Goal: Task Accomplishment & Management: Use online tool/utility

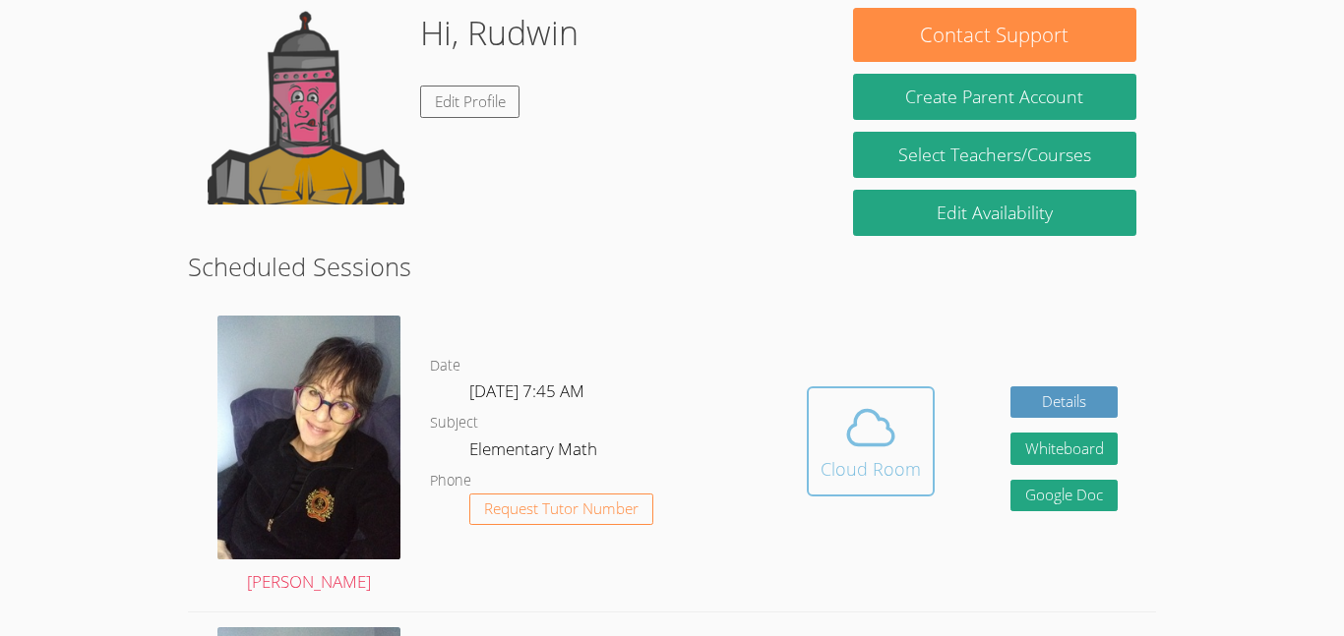
scroll to position [312, 0]
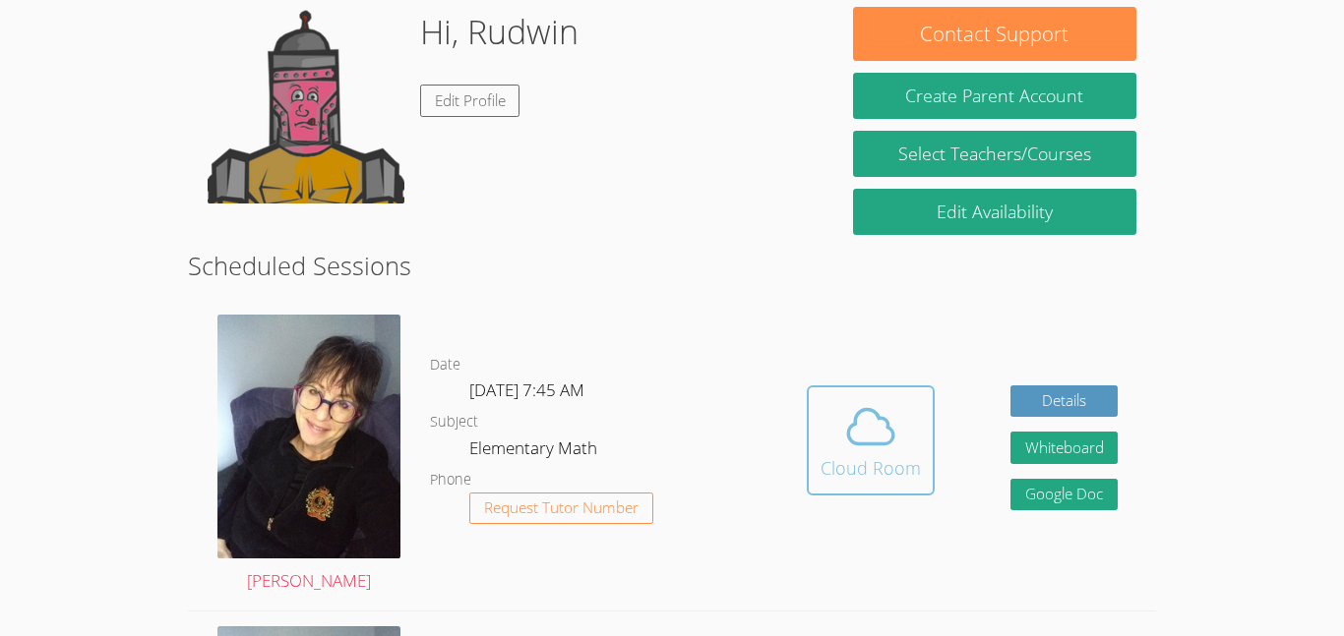
click at [855, 444] on icon at bounding box center [870, 426] width 45 height 34
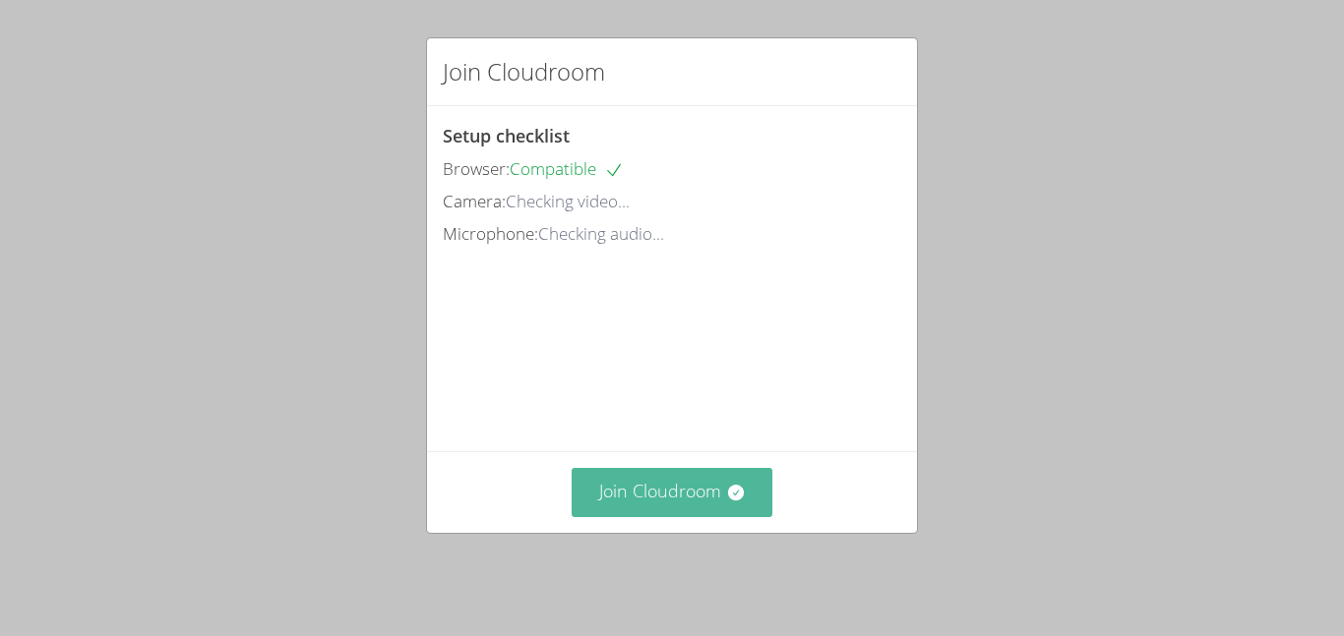
click at [736, 516] on button "Join Cloudroom" at bounding box center [672, 492] width 202 height 48
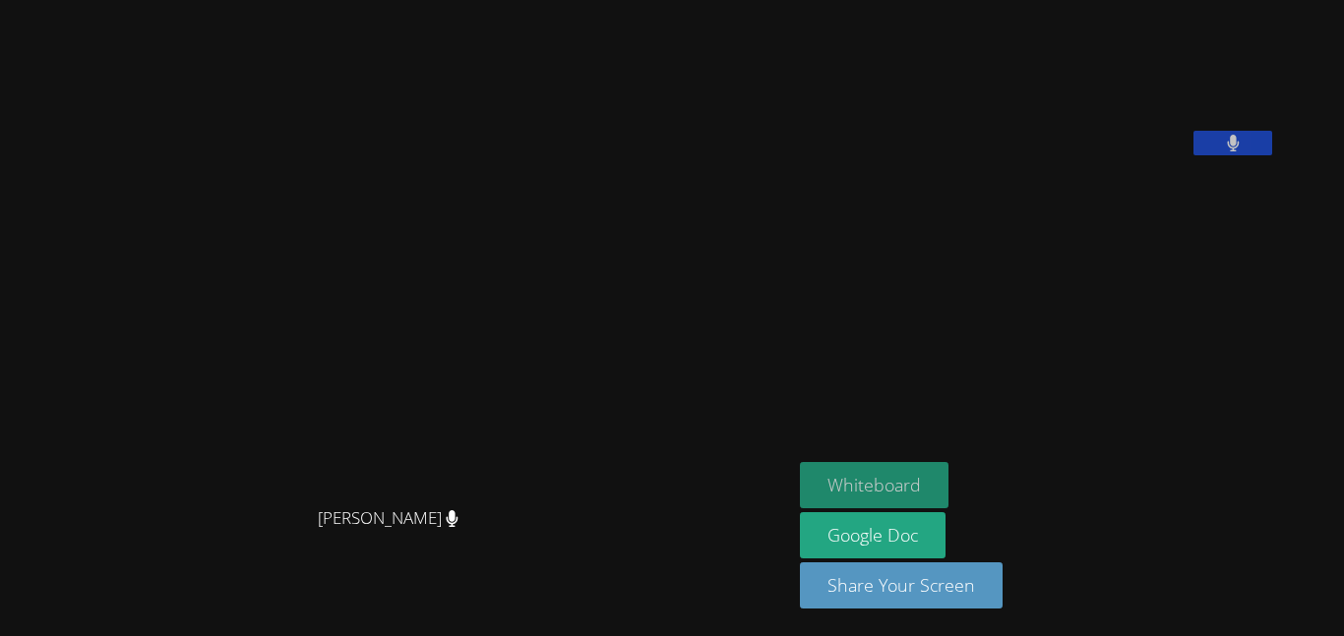
click at [948, 492] on button "Whiteboard" at bounding box center [874, 485] width 149 height 46
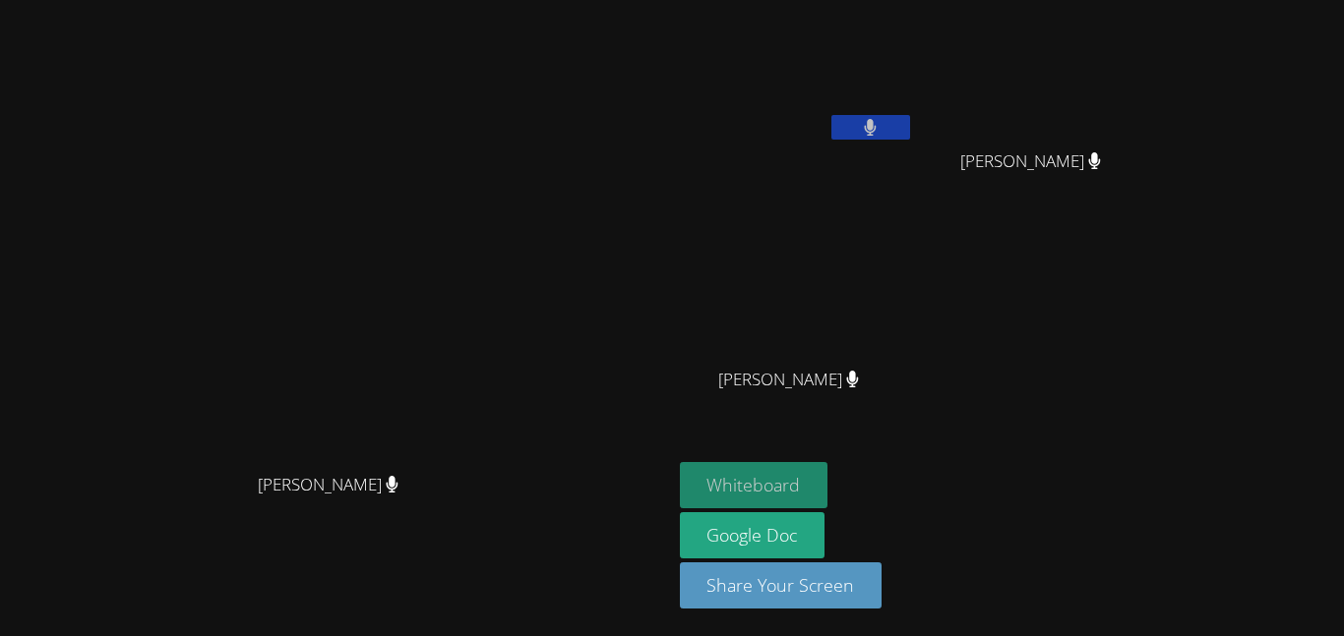
click at [828, 473] on button "Whiteboard" at bounding box center [754, 485] width 149 height 46
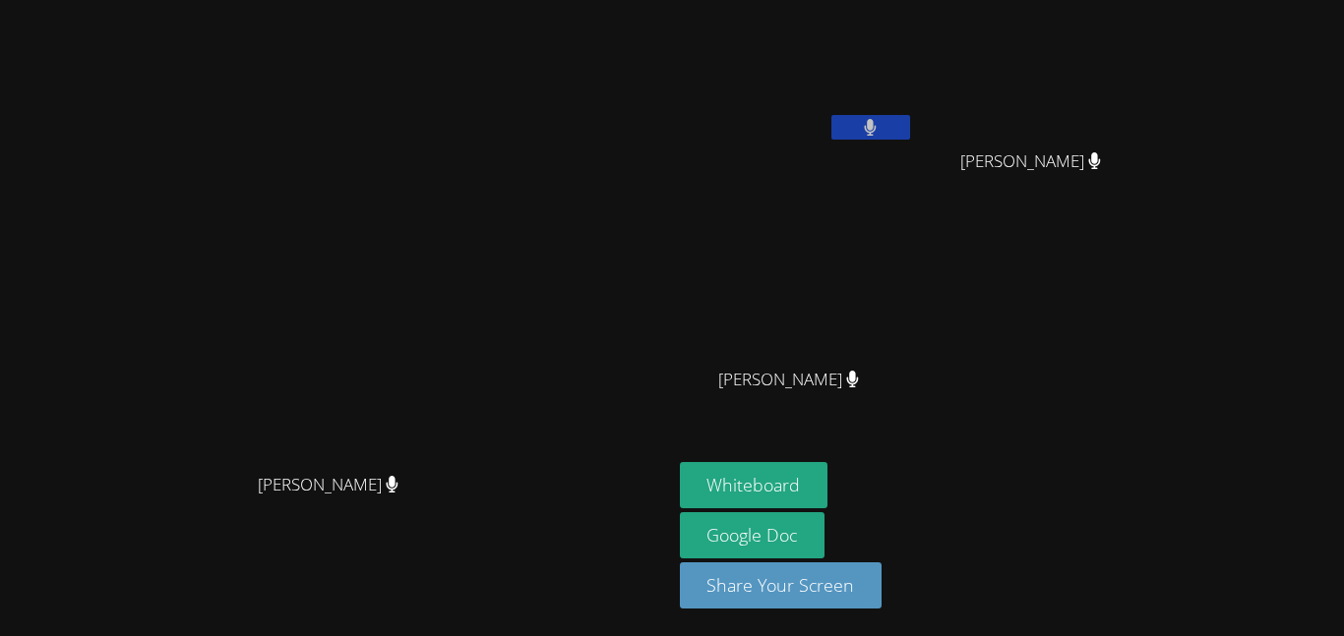
click at [912, 460] on aside "Rudwin Selvam Michaela Yabes Michaela Yabes Meghana Mula Meghana Mula Whiteboar…" at bounding box center [918, 318] width 492 height 636
click at [828, 469] on button "Whiteboard" at bounding box center [754, 485] width 149 height 46
click at [910, 129] on button at bounding box center [870, 127] width 79 height 25
click at [880, 126] on icon at bounding box center [870, 127] width 21 height 17
click at [335, 94] on video at bounding box center [335, 278] width 295 height 369
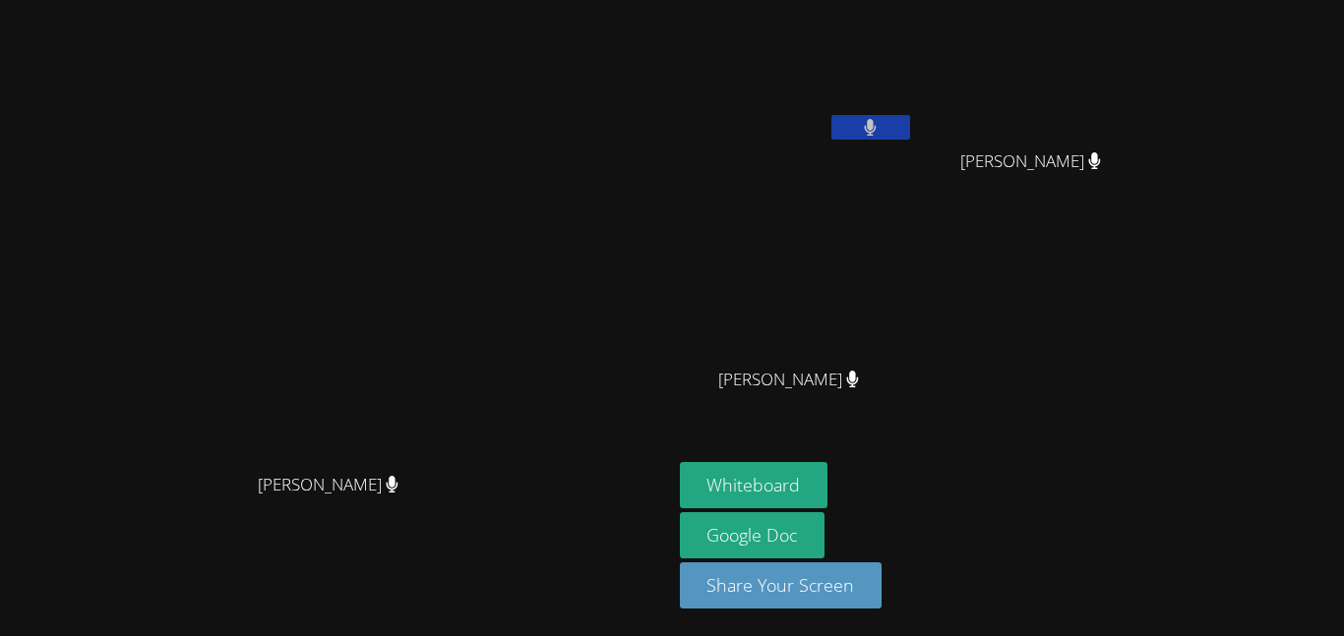
click at [910, 137] on button at bounding box center [870, 127] width 79 height 25
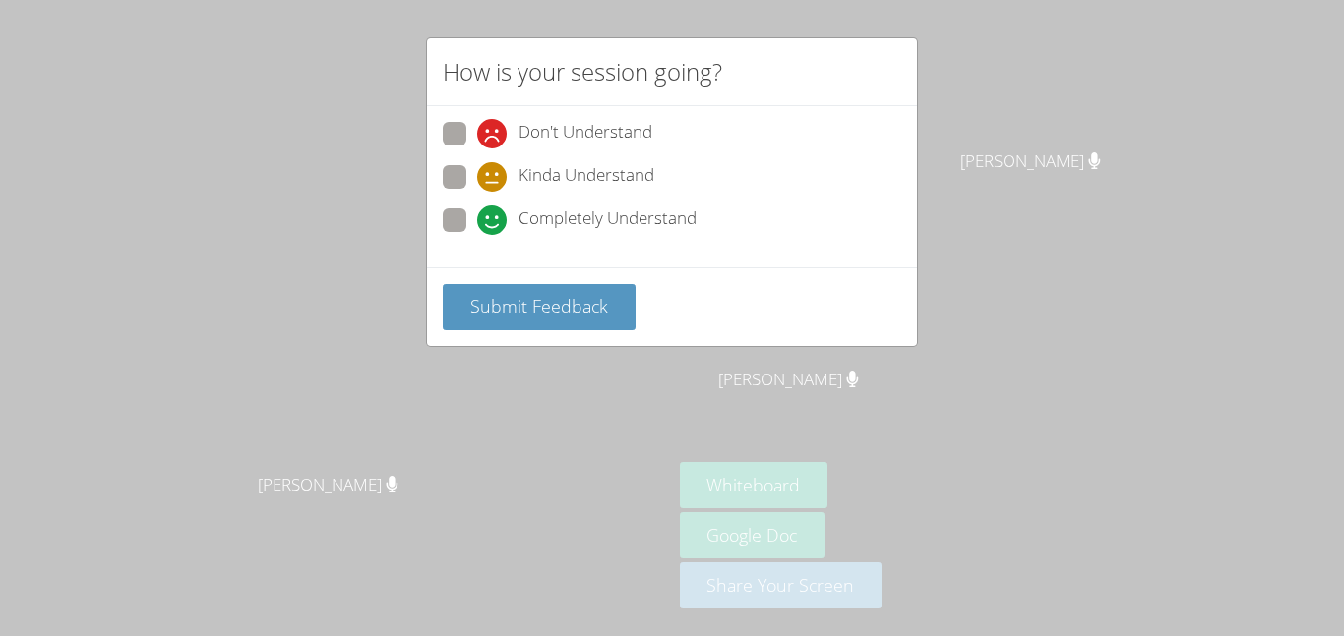
click at [477, 235] on span at bounding box center [477, 235] width 0 height 0
click at [477, 215] on input "Completely Understand" at bounding box center [485, 217] width 17 height 17
radio input "true"
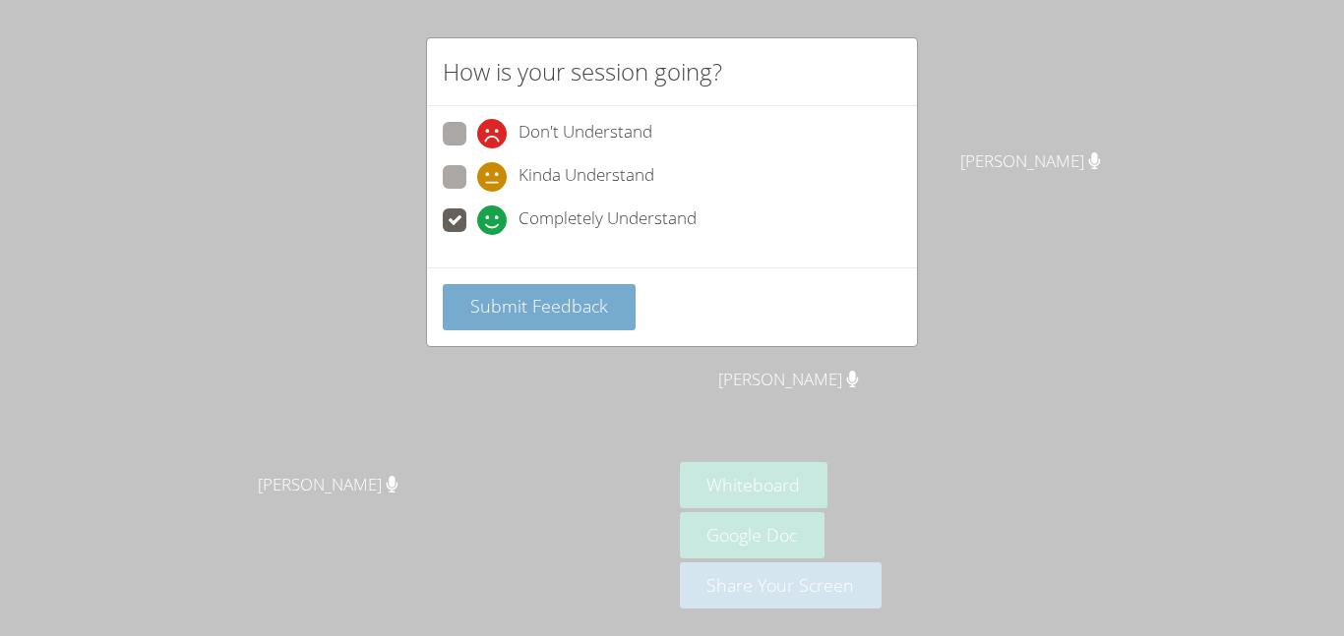
click at [490, 312] on span "Submit Feedback" at bounding box center [539, 306] width 138 height 24
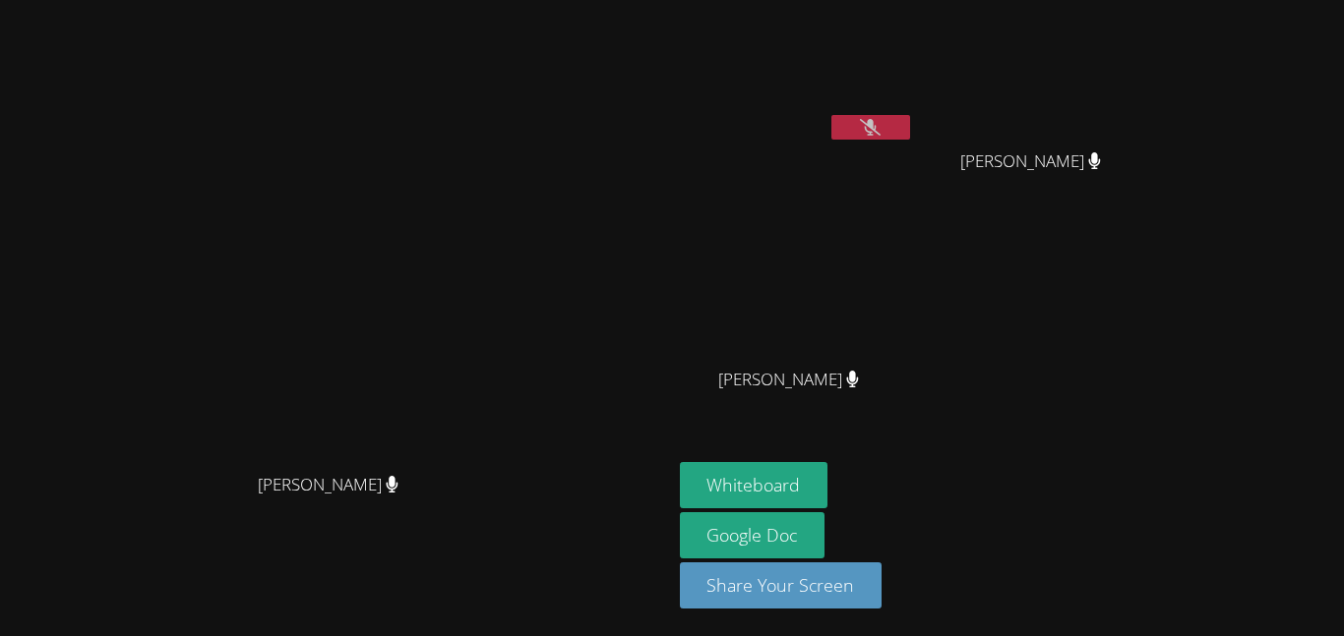
click at [910, 131] on button at bounding box center [870, 127] width 79 height 25
click at [910, 133] on button at bounding box center [870, 127] width 79 height 25
